Goal: Information Seeking & Learning: Learn about a topic

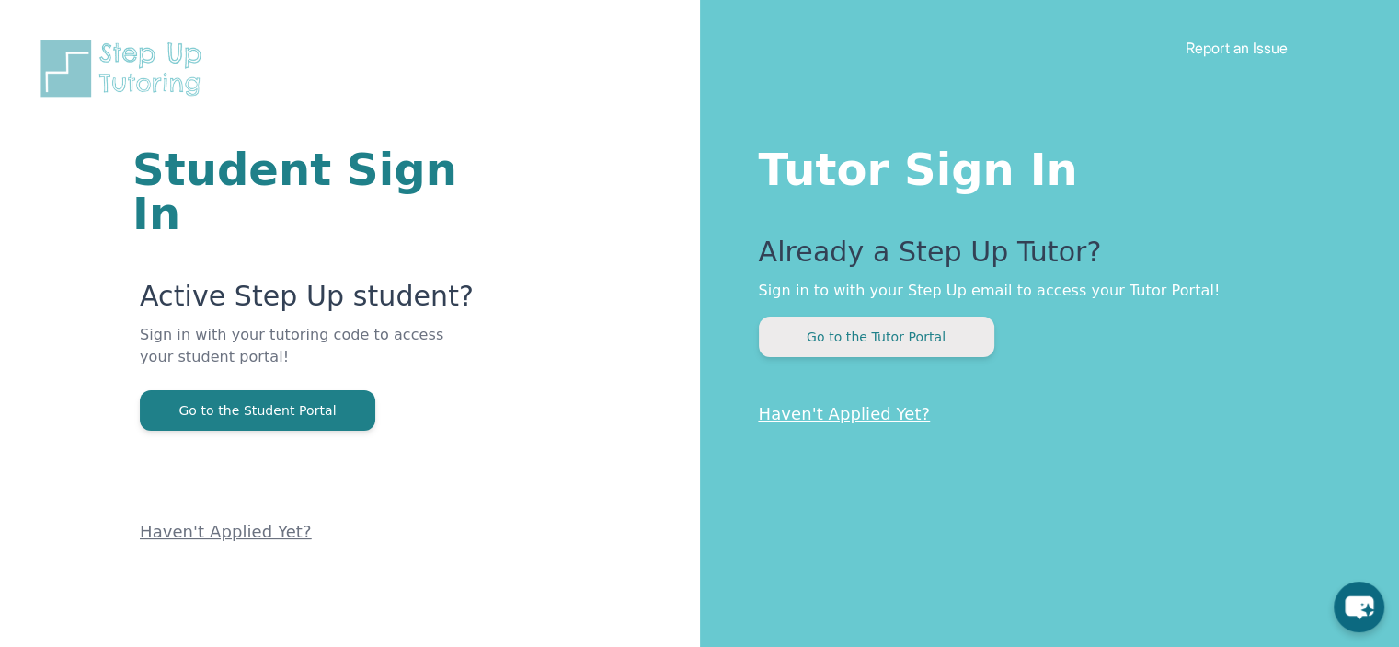
click at [836, 337] on button "Go to the Tutor Portal" at bounding box center [877, 337] width 236 height 40
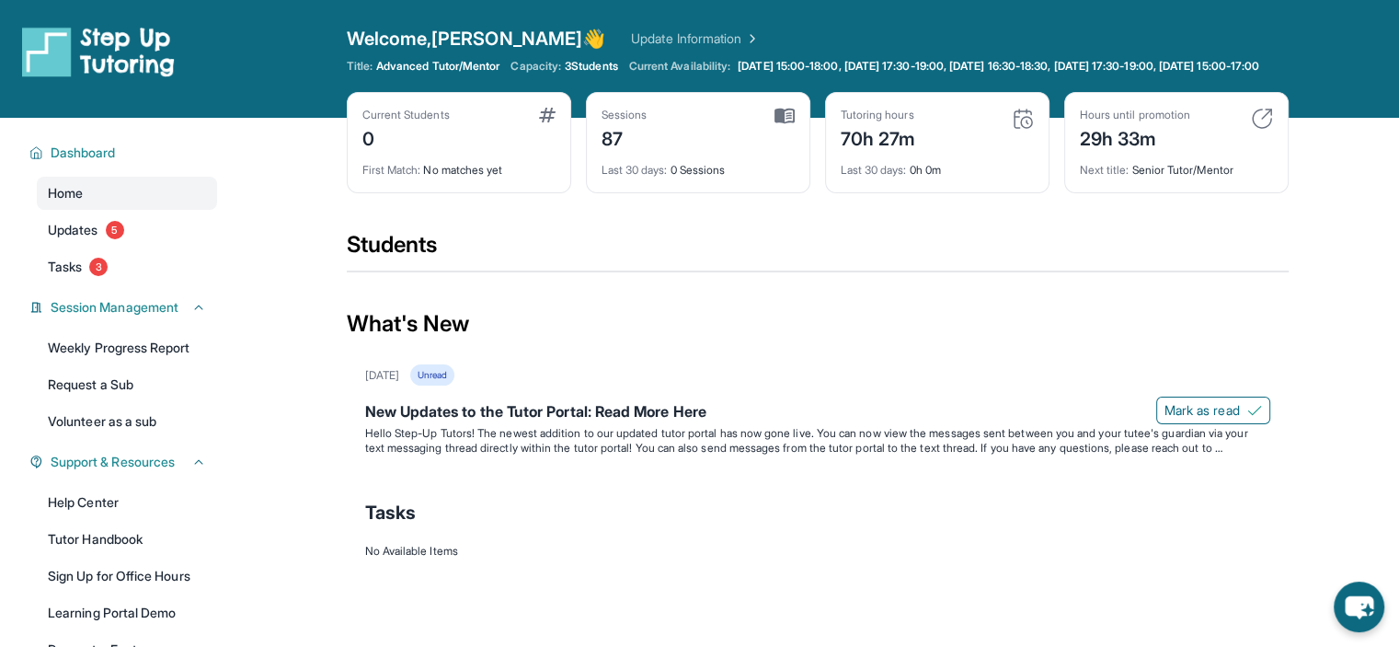
click at [548, 386] on div "[DATE] Unread" at bounding box center [817, 374] width 905 height 21
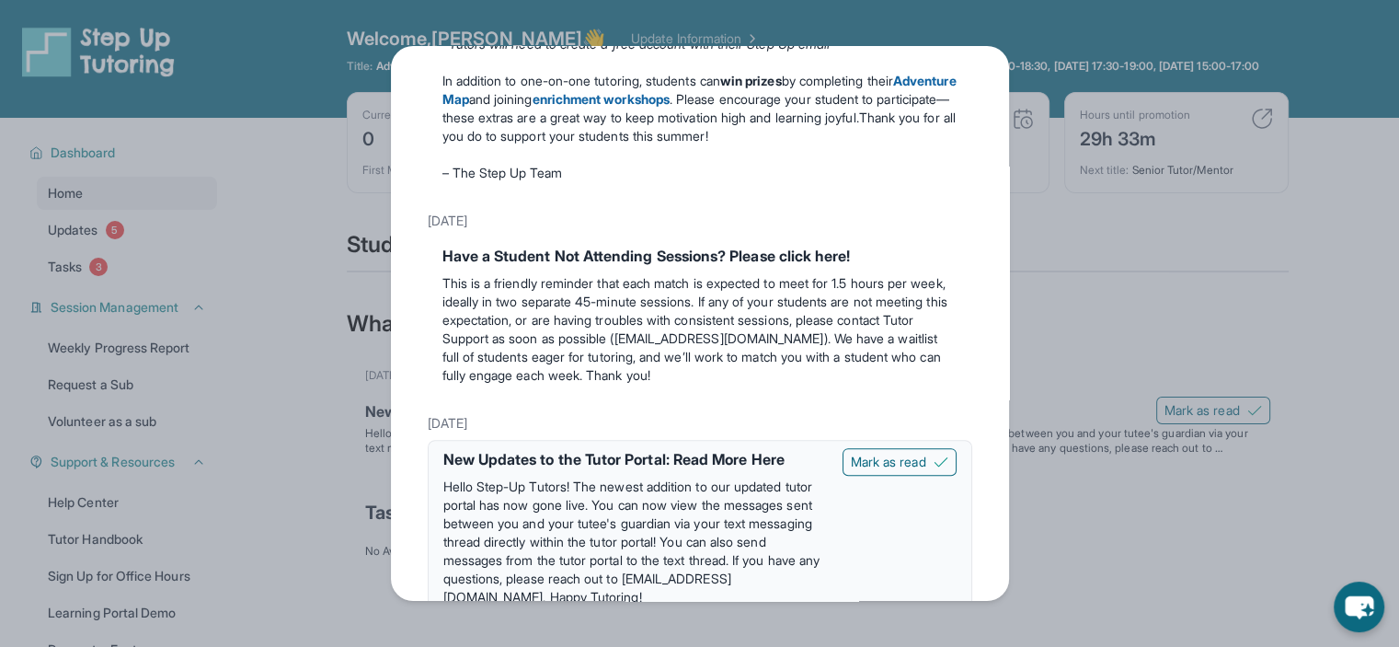
scroll to position [807, 0]
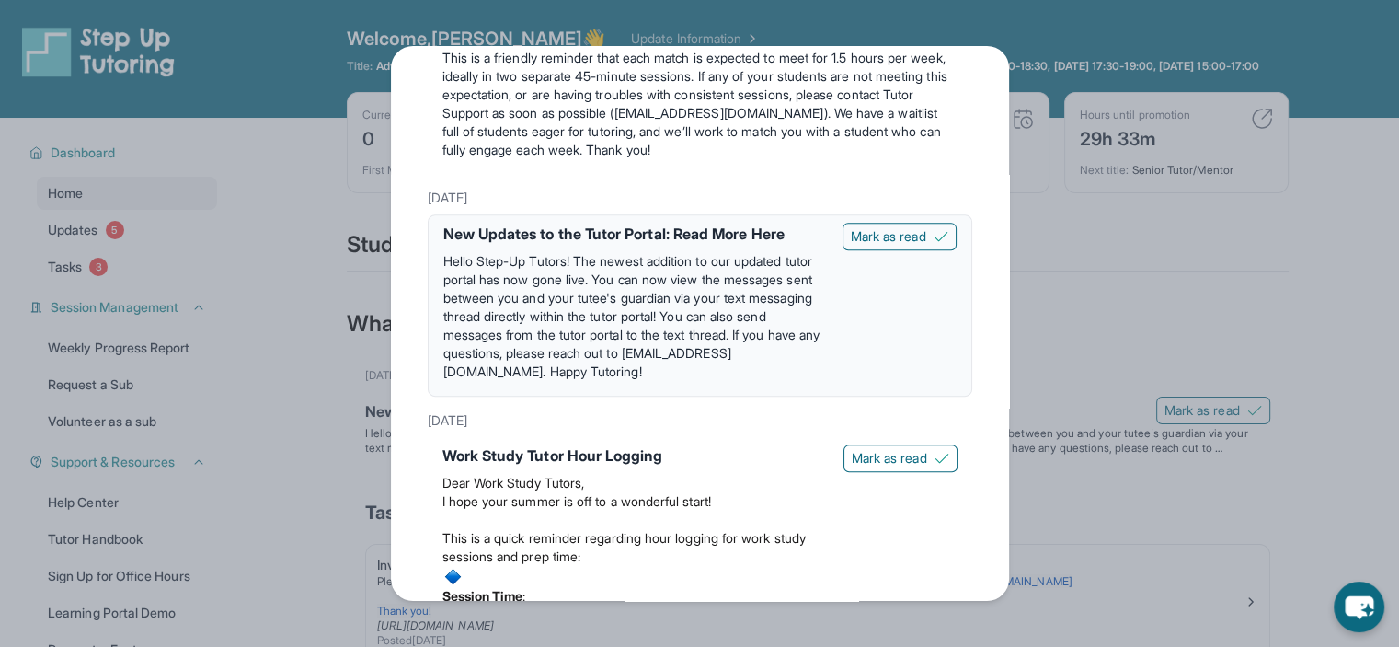
click at [1100, 368] on div "Updates [DATE] Make the Most of the Tutoring this Summer @ Step-Up! Step-Up Tut…" at bounding box center [699, 323] width 1399 height 647
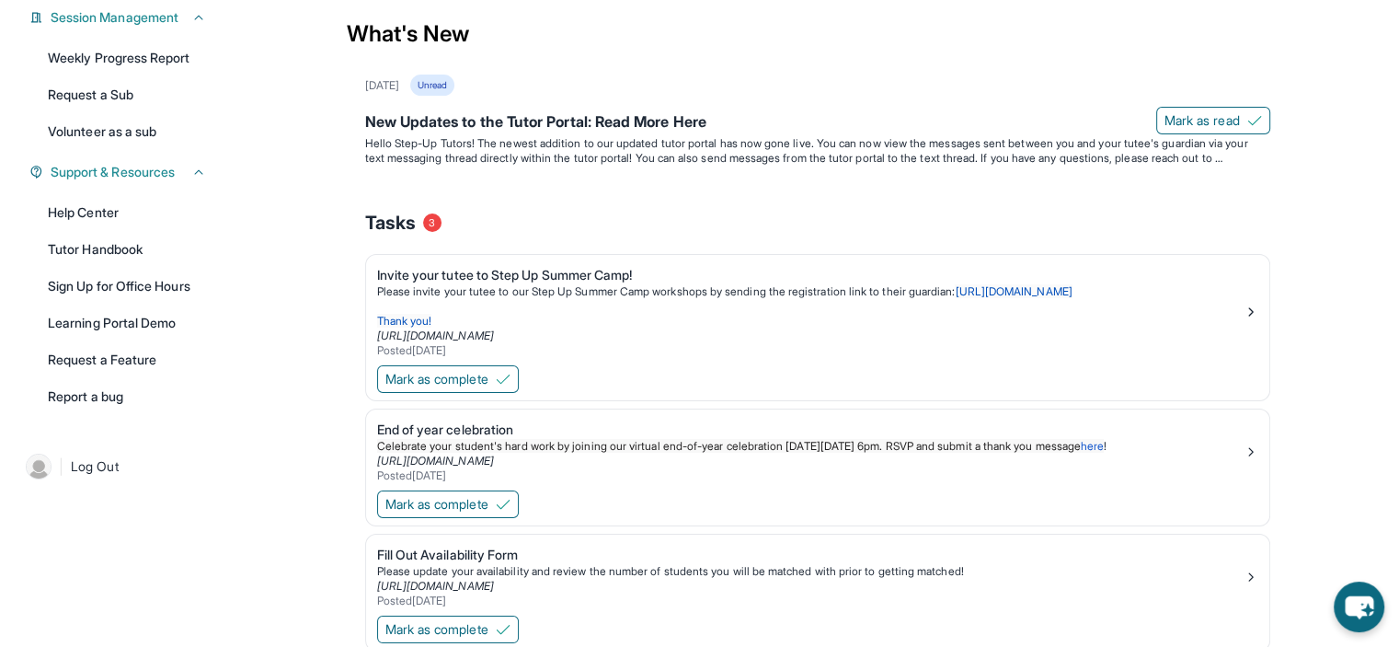
scroll to position [0, 0]
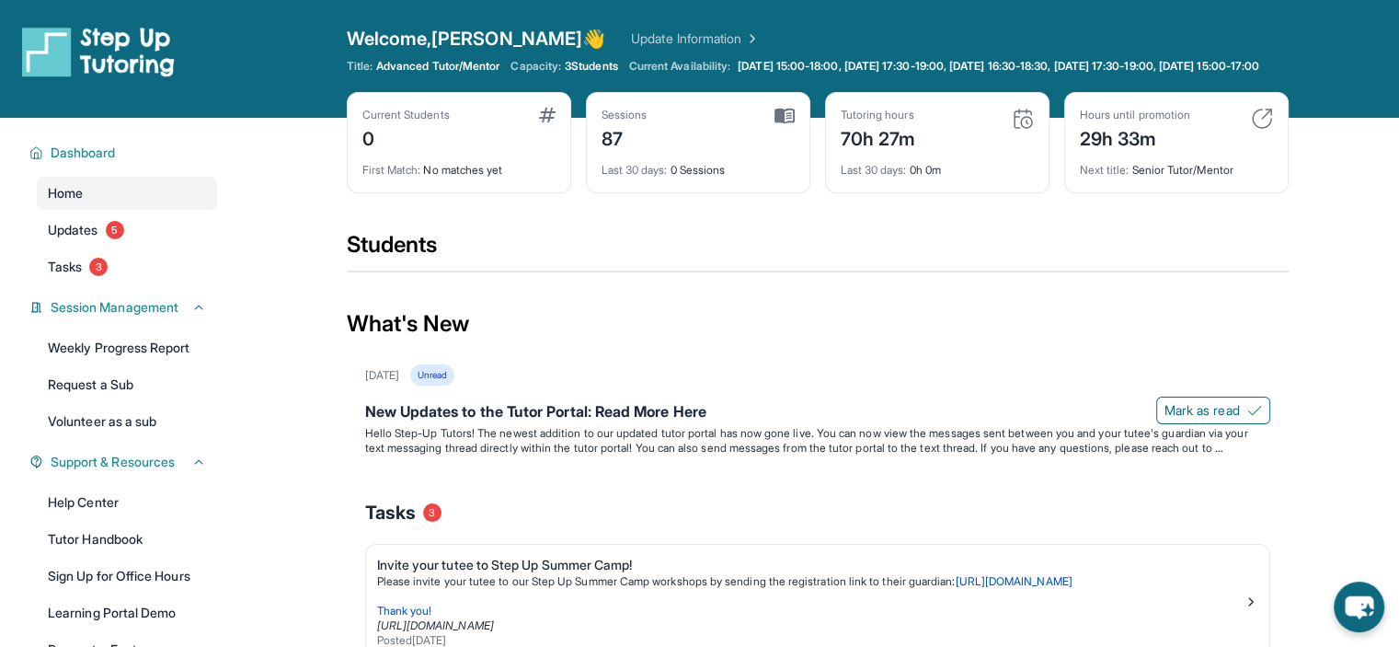
click at [712, 59] on span "Current Availability:" at bounding box center [679, 66] width 101 height 15
click at [909, 63] on span "[DATE] 15:00-18:00, [DATE] 17:30-19:00, [DATE] 16:30-18:30, [DATE] 17:30-19:00,…" at bounding box center [999, 66] width 522 height 15
